Goal: Transaction & Acquisition: Purchase product/service

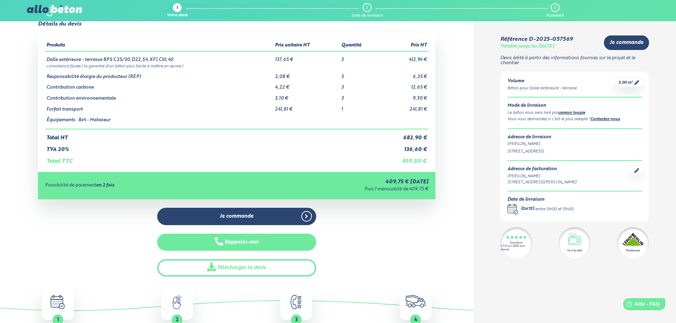
scroll to position [35, 0]
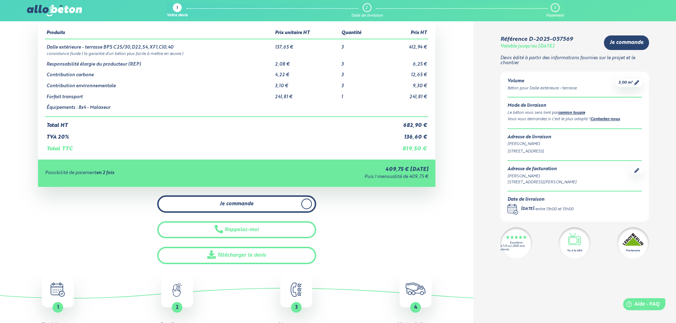
click at [258, 205] on link "Je commande" at bounding box center [236, 204] width 159 height 17
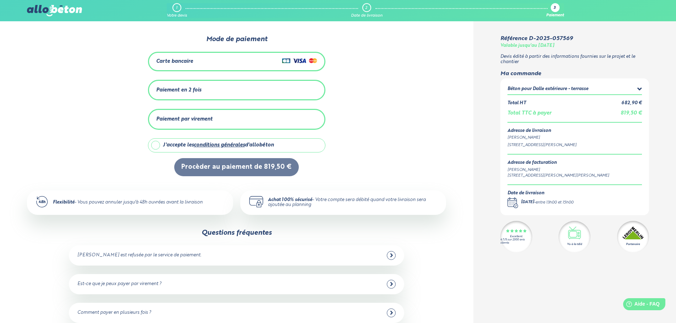
click at [233, 61] on div "Carte bancaire" at bounding box center [236, 61] width 161 height 10
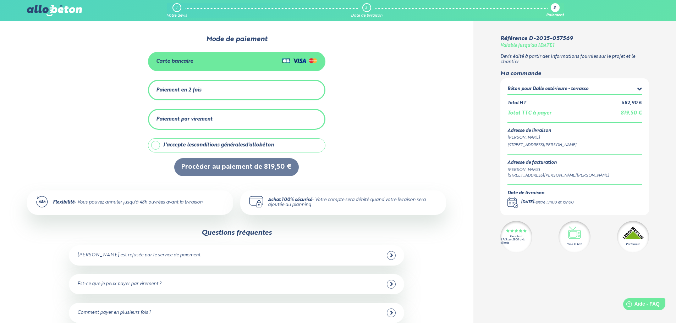
click at [156, 146] on label "J'accepte les conditions générales d'allobéton" at bounding box center [236, 145] width 177 height 14
checkbox input "true"
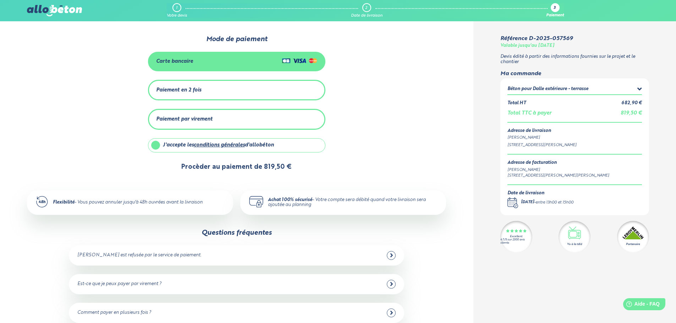
click at [228, 164] on button "Procèder au paiement de 819,50 €" at bounding box center [236, 167] width 125 height 18
